Goal: Task Accomplishment & Management: Use online tool/utility

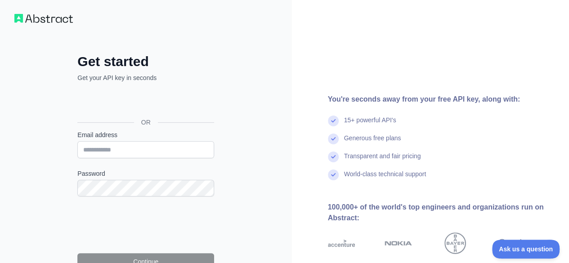
scroll to position [4, 0]
click at [119, 145] on input "Email address" at bounding box center [145, 150] width 137 height 17
type input "*"
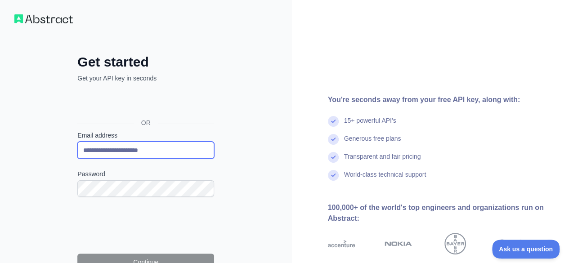
type input "**********"
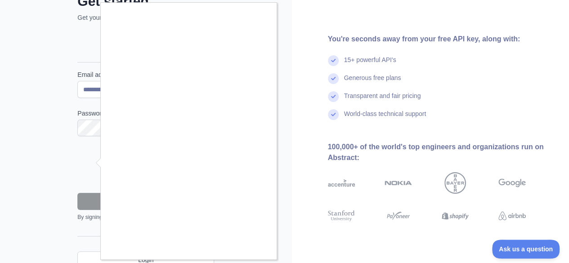
scroll to position [65, 0]
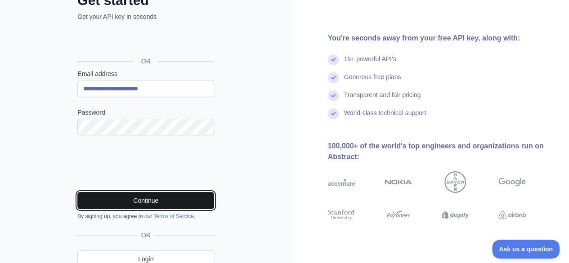
click at [149, 198] on button "Continue" at bounding box center [145, 200] width 137 height 17
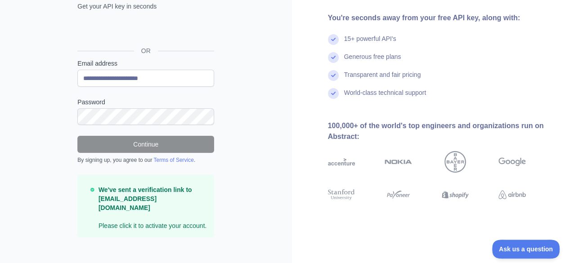
scroll to position [0, 0]
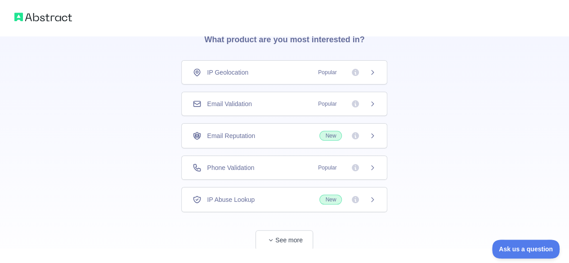
scroll to position [42, 0]
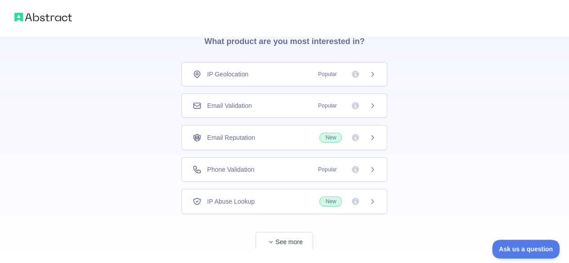
click at [376, 138] on icon at bounding box center [372, 137] width 7 height 7
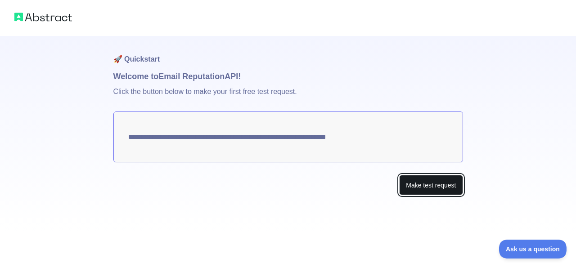
click at [433, 189] on button "Make test request" at bounding box center [430, 185] width 63 height 20
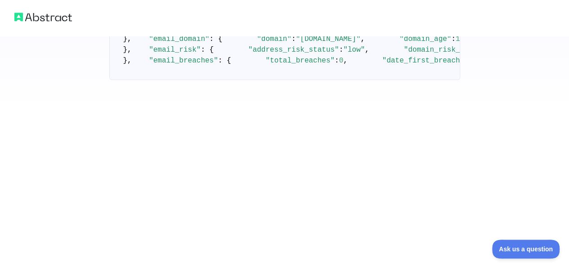
scroll to position [181, 0]
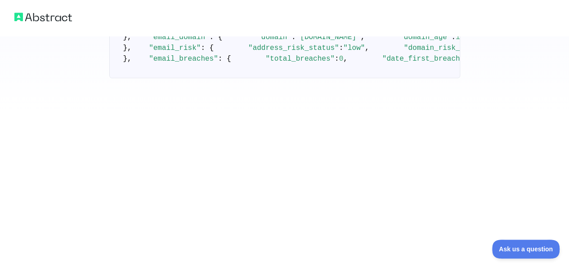
click at [302, 78] on pre "{ "email_address" : "sreekanthm1596@gmail.com" , "email_deliverability" : { "st…" at bounding box center [284, 32] width 351 height 93
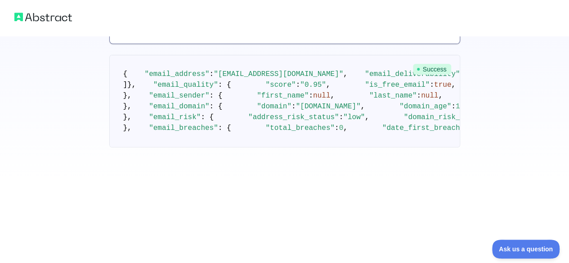
scroll to position [0, 0]
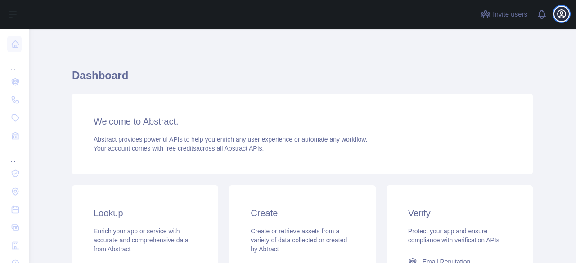
click at [567, 16] on button "Open user menu" at bounding box center [561, 14] width 14 height 14
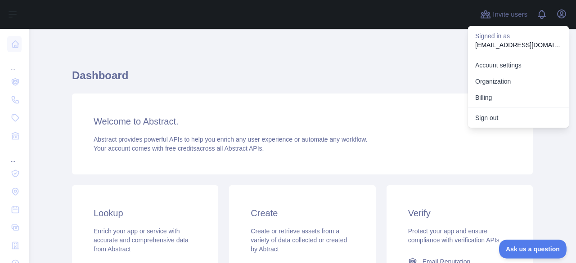
click at [428, 71] on h1 "Dashboard" at bounding box center [302, 79] width 461 height 22
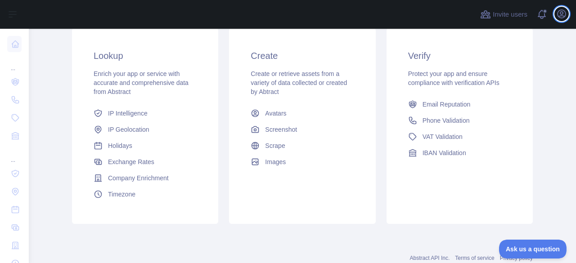
scroll to position [158, 0]
click at [464, 105] on span "Email Reputation" at bounding box center [447, 103] width 48 height 9
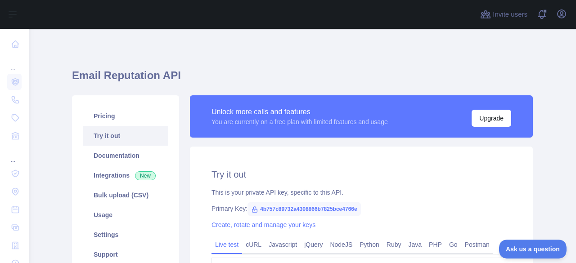
scroll to position [1, 0]
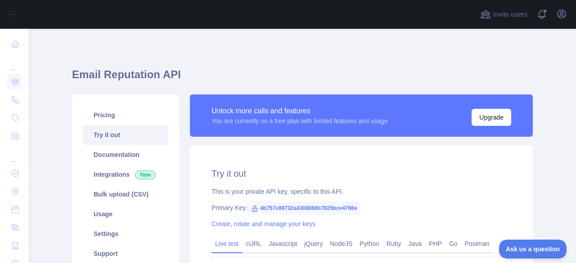
click at [277, 207] on span "4b757c89732a4308866b7825bce4766e" at bounding box center [304, 209] width 113 height 14
copy span "4b757c89732a4308866b7825bce4766e"
click at [385, 190] on div "This is your private API key, specific to this API." at bounding box center [362, 191] width 300 height 9
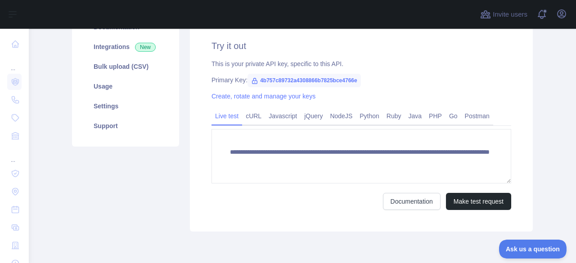
scroll to position [136, 0]
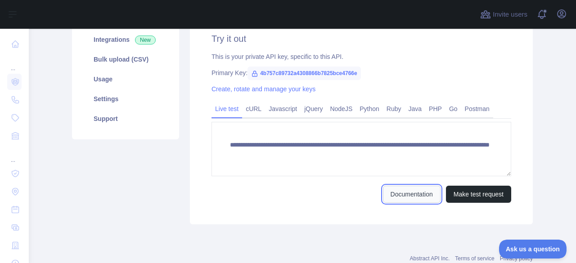
click at [402, 194] on link "Documentation" at bounding box center [412, 194] width 58 height 17
